Goal: Information Seeking & Learning: Learn about a topic

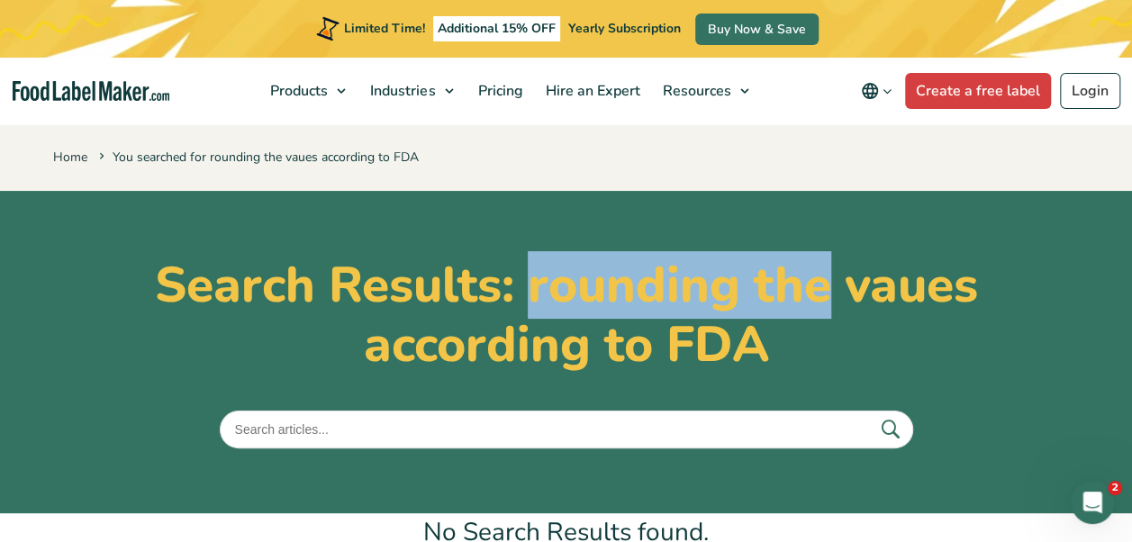
drag, startPoint x: 535, startPoint y: 282, endPoint x: 822, endPoint y: 304, distance: 288.1
click at [822, 304] on h1 "Search Results: rounding the vaues according to FDA" at bounding box center [566, 315] width 1026 height 119
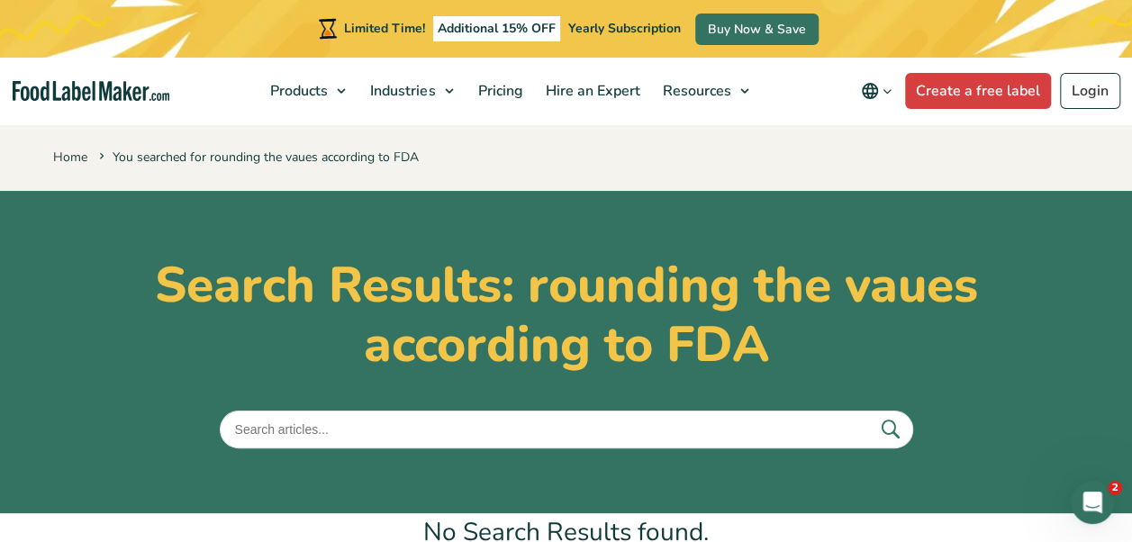
click at [587, 422] on input "text" at bounding box center [566, 430] width 693 height 38
type input "rounding the values"
click at [871, 414] on button "submit" at bounding box center [890, 429] width 38 height 30
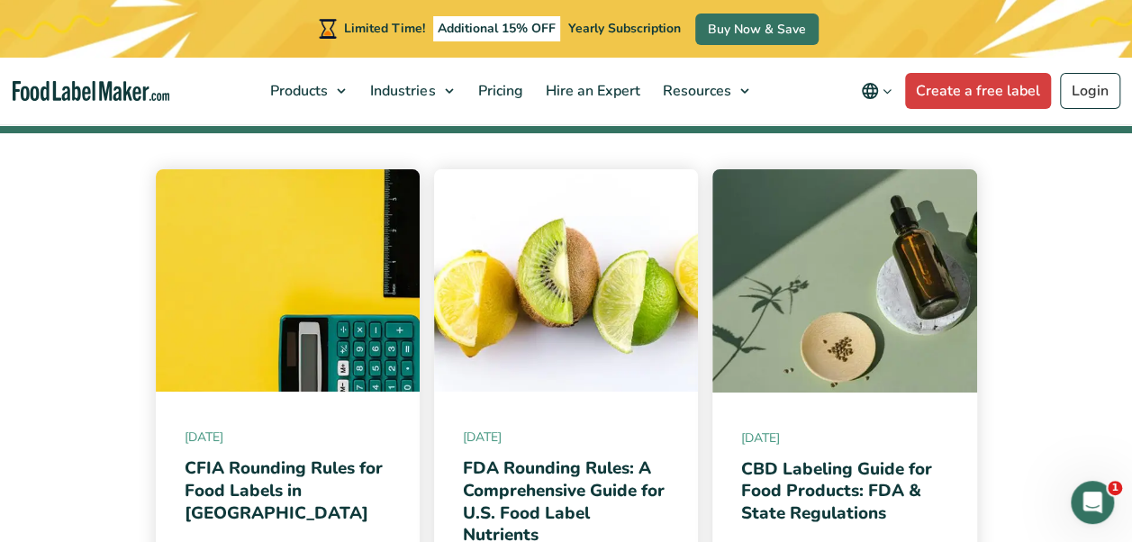
scroll to position [320, 0]
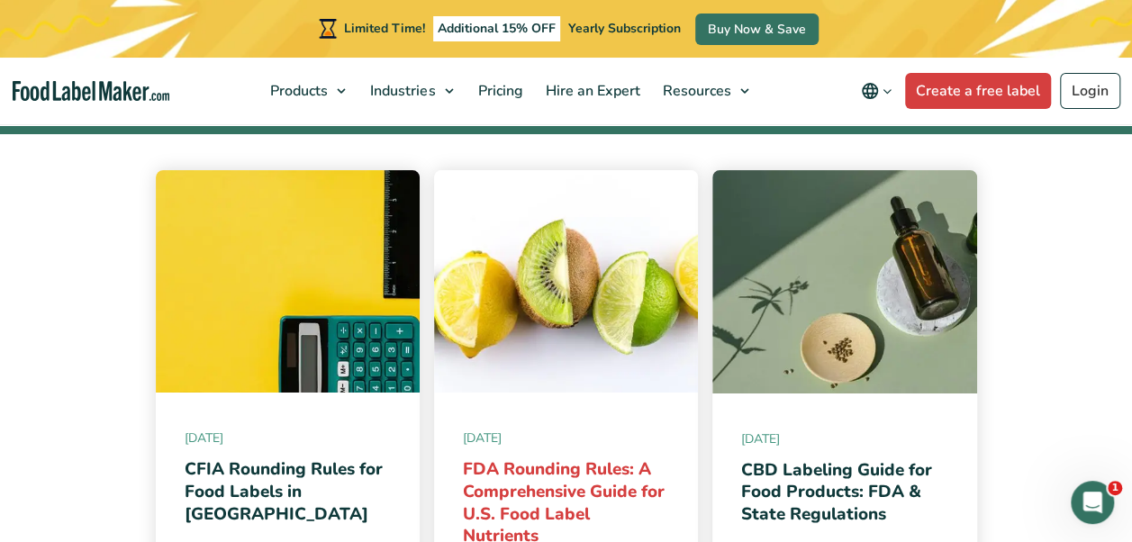
click at [520, 495] on link "FDA Rounding Rules: A Comprehensive Guide for U.S. Food Label Nutrients" at bounding box center [564, 502] width 202 height 90
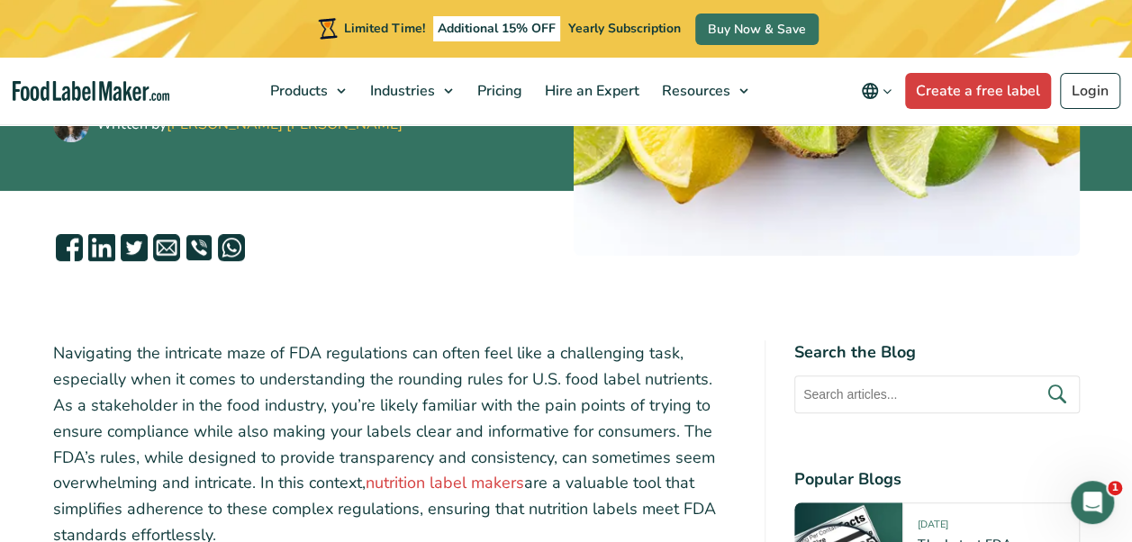
scroll to position [421, 0]
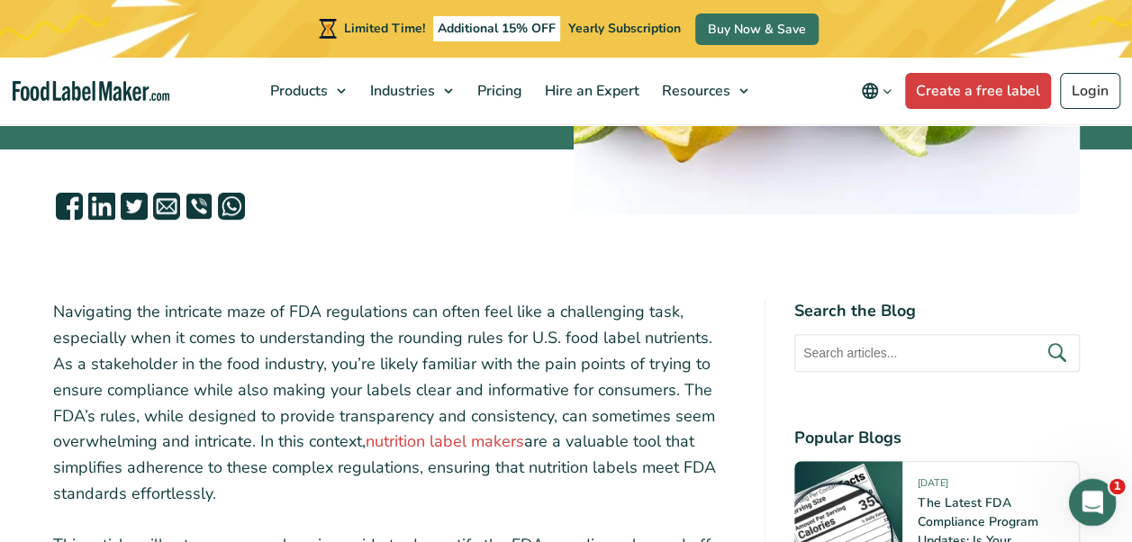
click at [1093, 500] on icon "Abrir Intercom Messenger" at bounding box center [1090, 500] width 30 height 30
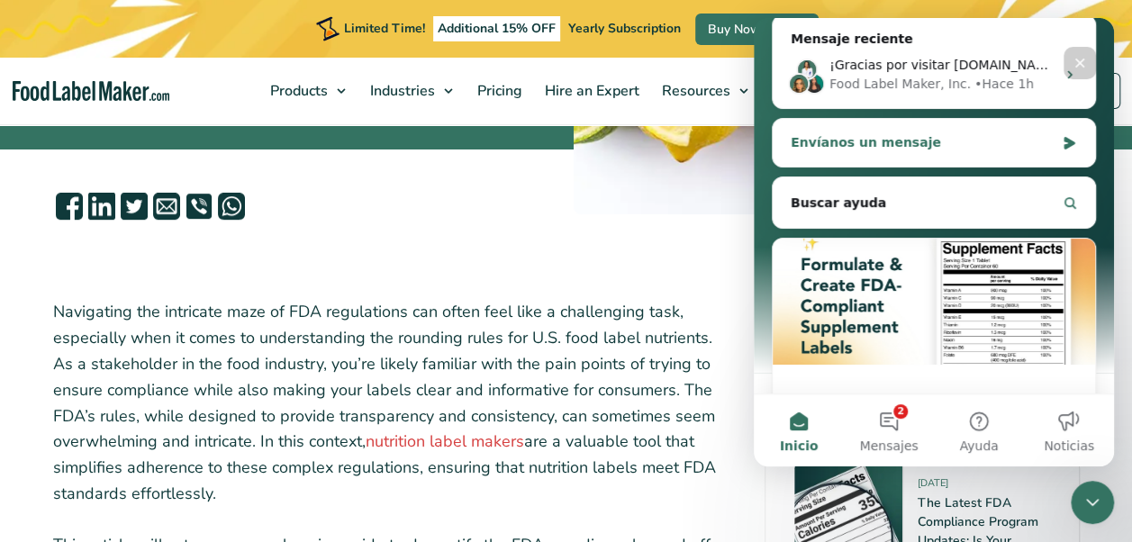
scroll to position [270, 0]
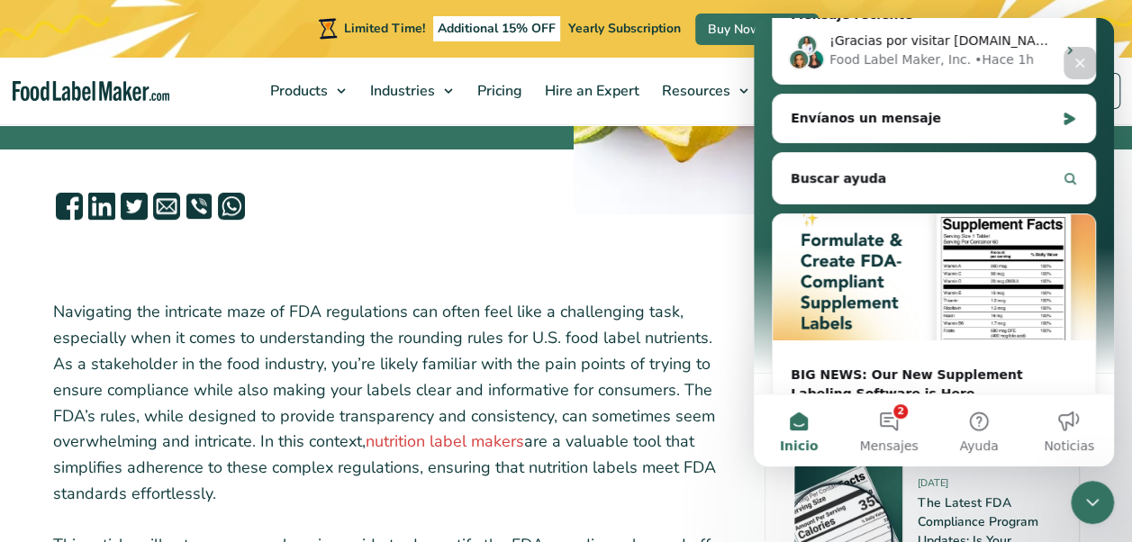
click at [1088, 63] on div "Cerrar" at bounding box center [1079, 63] width 32 height 32
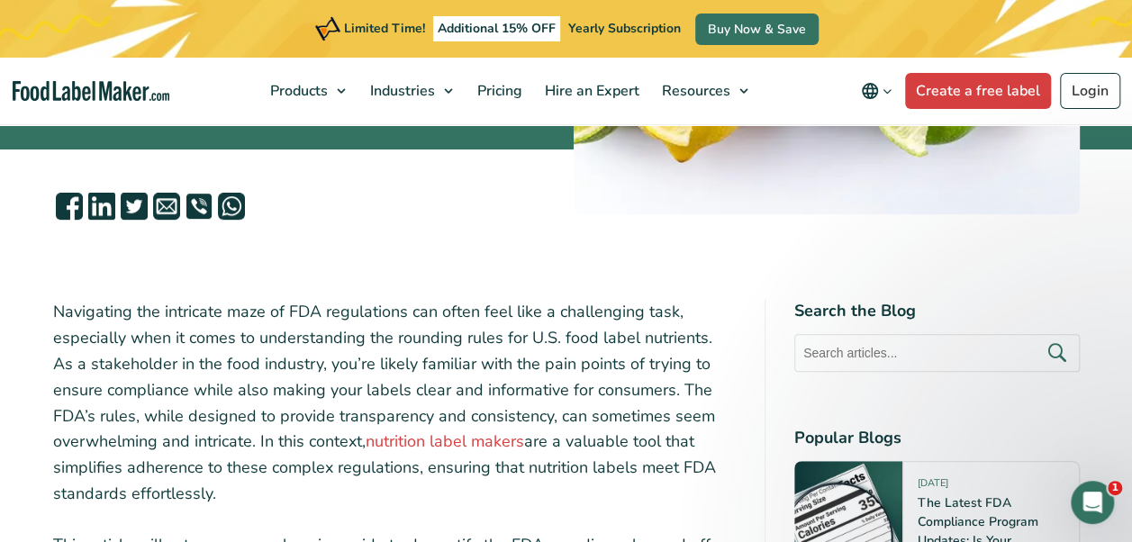
scroll to position [0, 0]
drag, startPoint x: 1093, startPoint y: 0, endPoint x: 373, endPoint y: 178, distance: 742.0
